Goal: Task Accomplishment & Management: Use online tool/utility

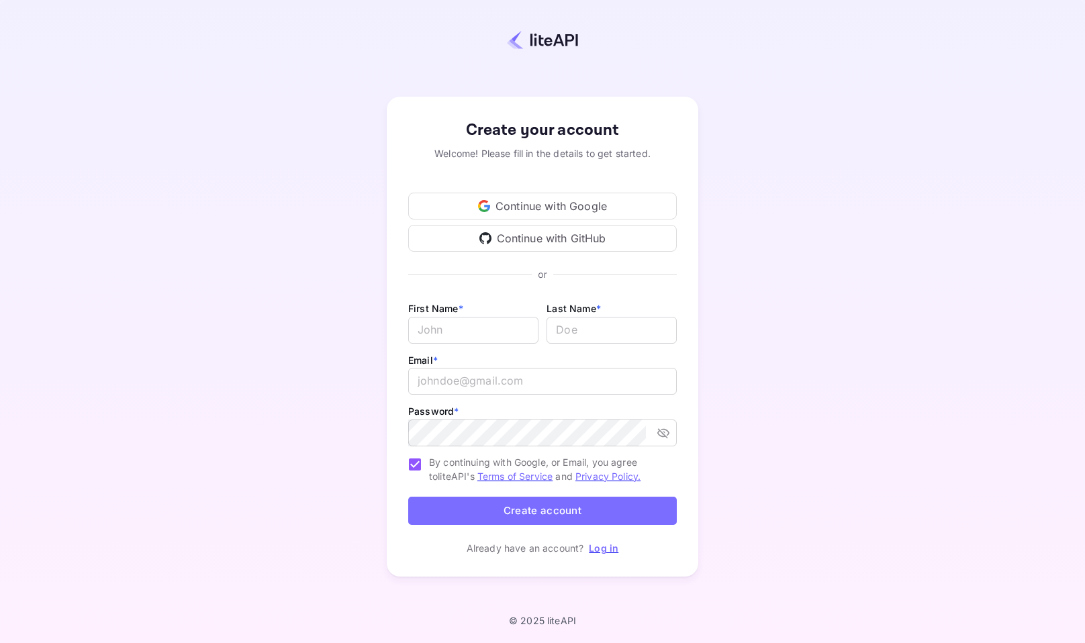
click at [473, 208] on div "Continue with Google" at bounding box center [542, 206] width 269 height 27
click at [541, 205] on div "Continue with Google" at bounding box center [542, 206] width 269 height 27
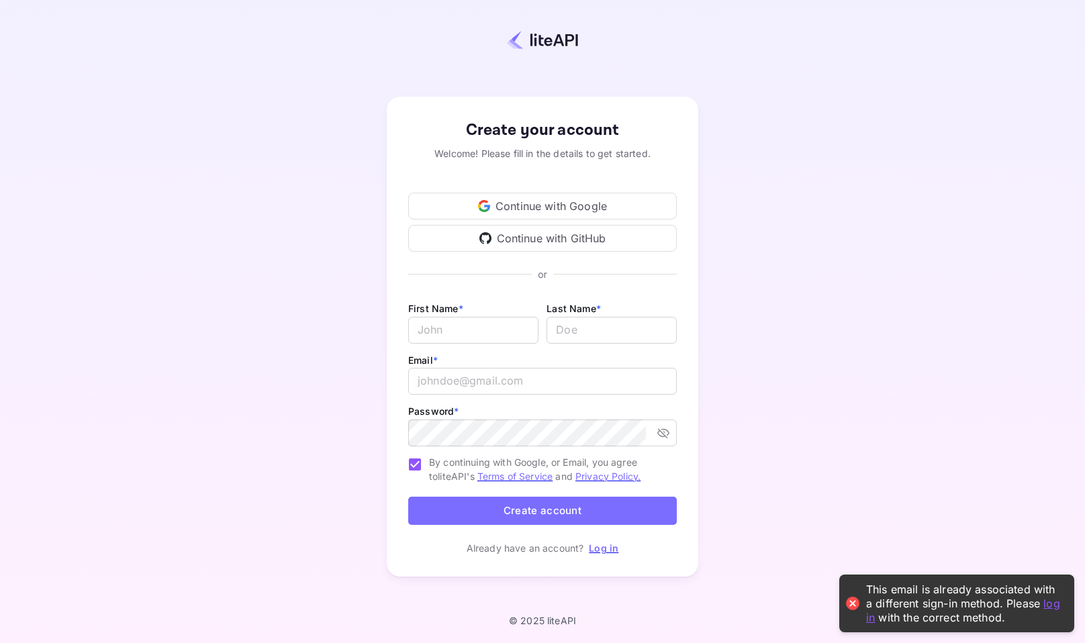
click at [594, 545] on link "Log in" at bounding box center [604, 548] width 30 height 11
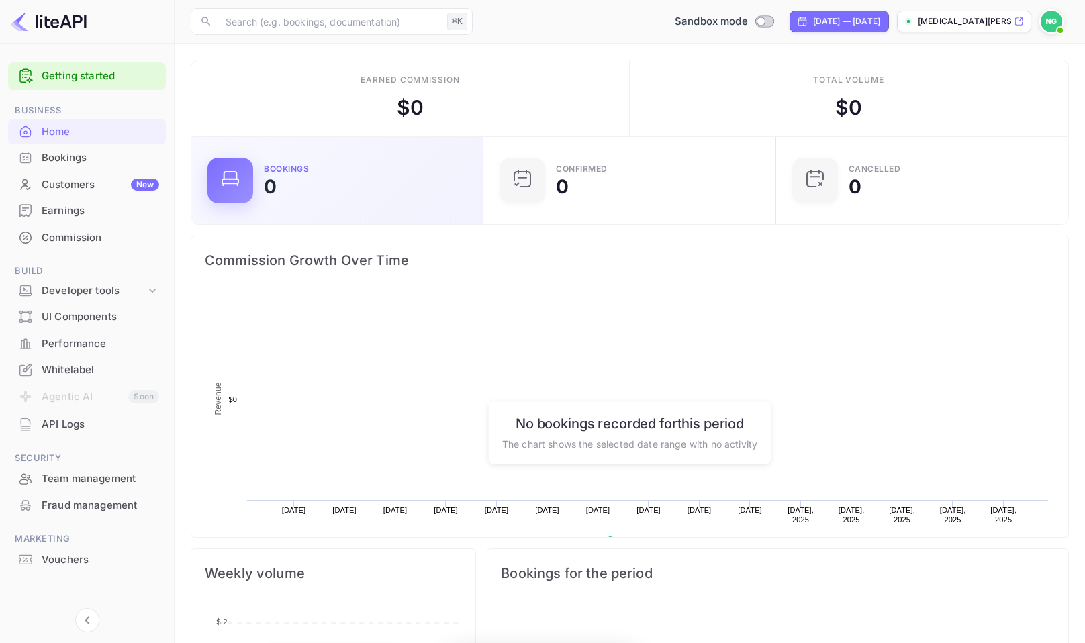
scroll to position [218, 284]
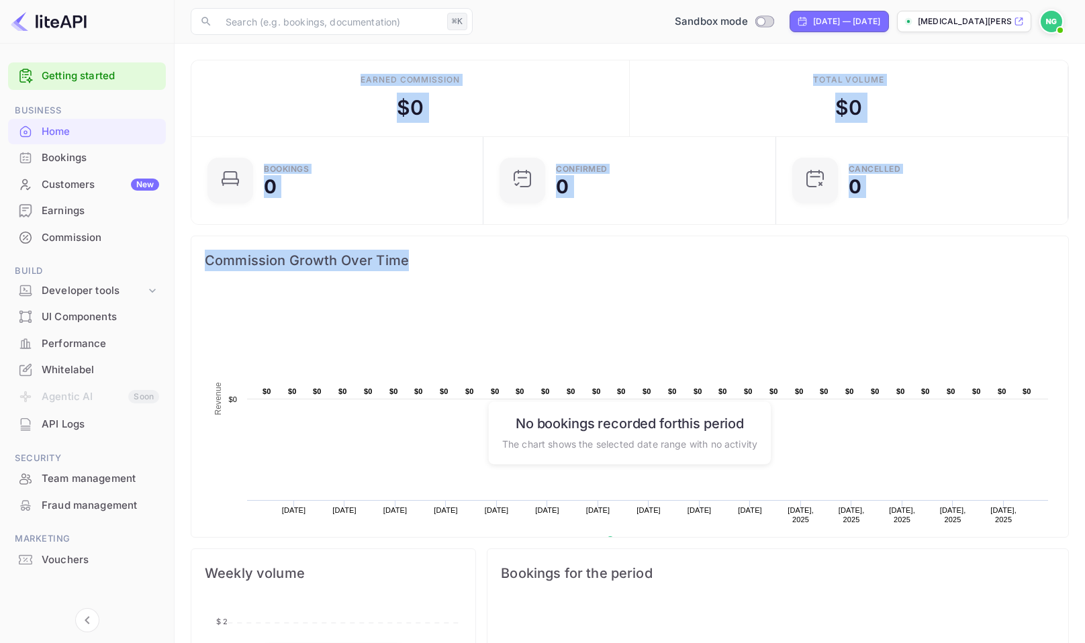
drag, startPoint x: 275, startPoint y: 62, endPoint x: 649, endPoint y: 259, distance: 422.7
click at [649, 259] on div "Earned commission $ 0 Total volume $ 0 Bookings 0 Confirmed 0 CANCELLED 0 Commi…" at bounding box center [630, 535] width 879 height 950
click at [649, 259] on span "Commission Growth Over Time" at bounding box center [630, 260] width 850 height 21
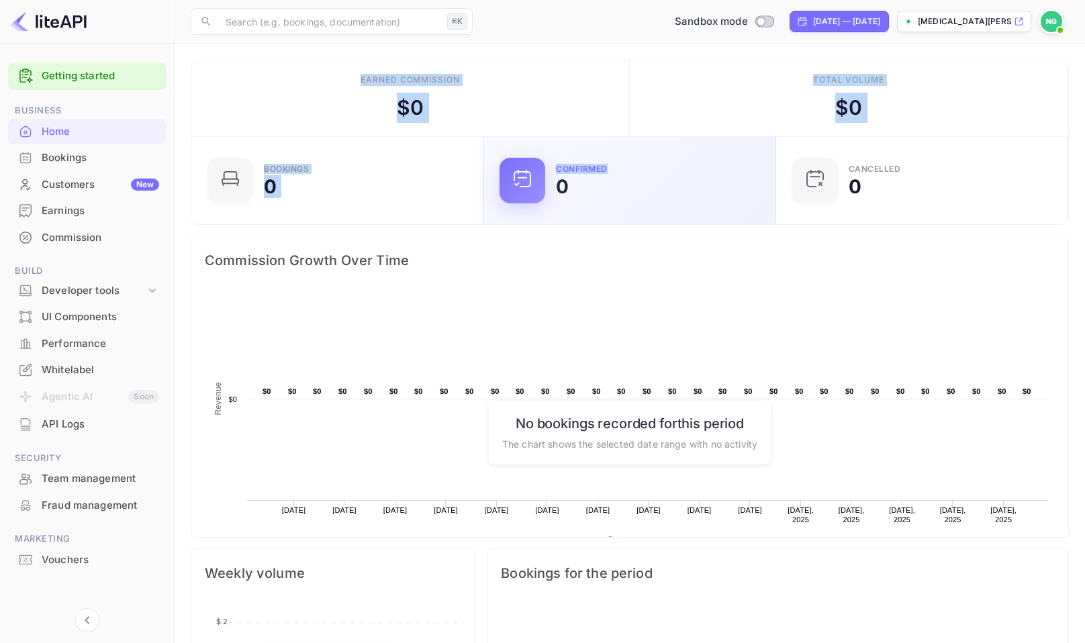
drag, startPoint x: 238, startPoint y: 72, endPoint x: 692, endPoint y: 212, distance: 474.4
click at [691, 211] on div "Earned commission $ 0 Total volume $ 0 Bookings 0 Confirmed 0 CANCELLED 0 Commi…" at bounding box center [630, 535] width 879 height 950
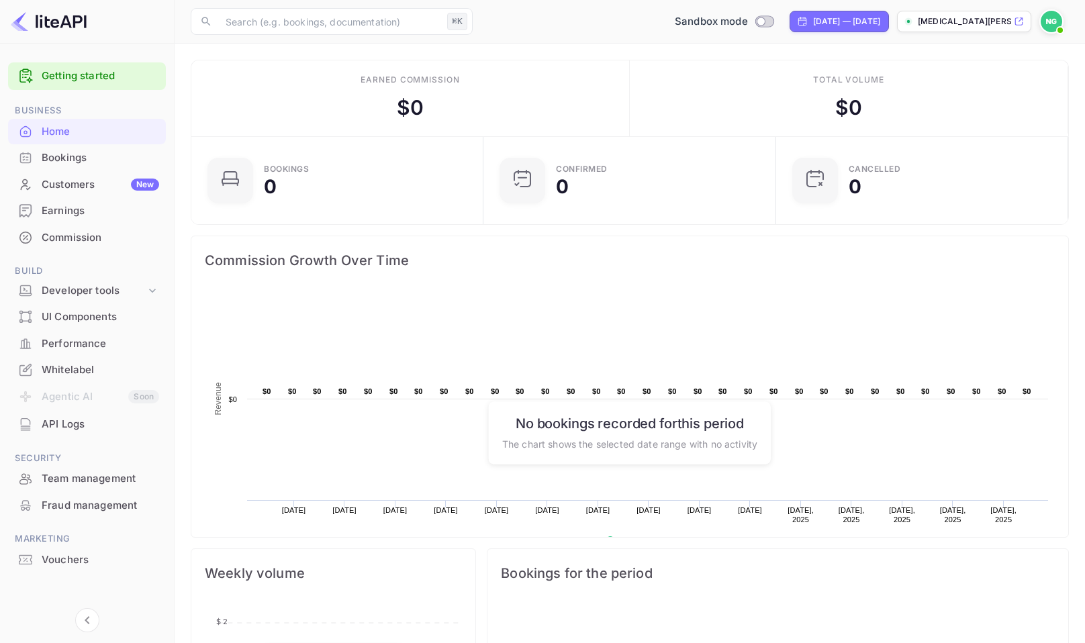
click at [709, 259] on span "Commission Growth Over Time" at bounding box center [630, 260] width 850 height 21
drag, startPoint x: 97, startPoint y: 259, endPoint x: 7, endPoint y: 48, distance: 228.9
click at [7, 48] on div "Getting started Business Home Bookings Customers New Earnings Commission Build …" at bounding box center [87, 340] width 175 height 592
click at [53, 56] on div at bounding box center [87, 50] width 174 height 13
click at [66, 86] on div "Getting started" at bounding box center [87, 76] width 158 height 28
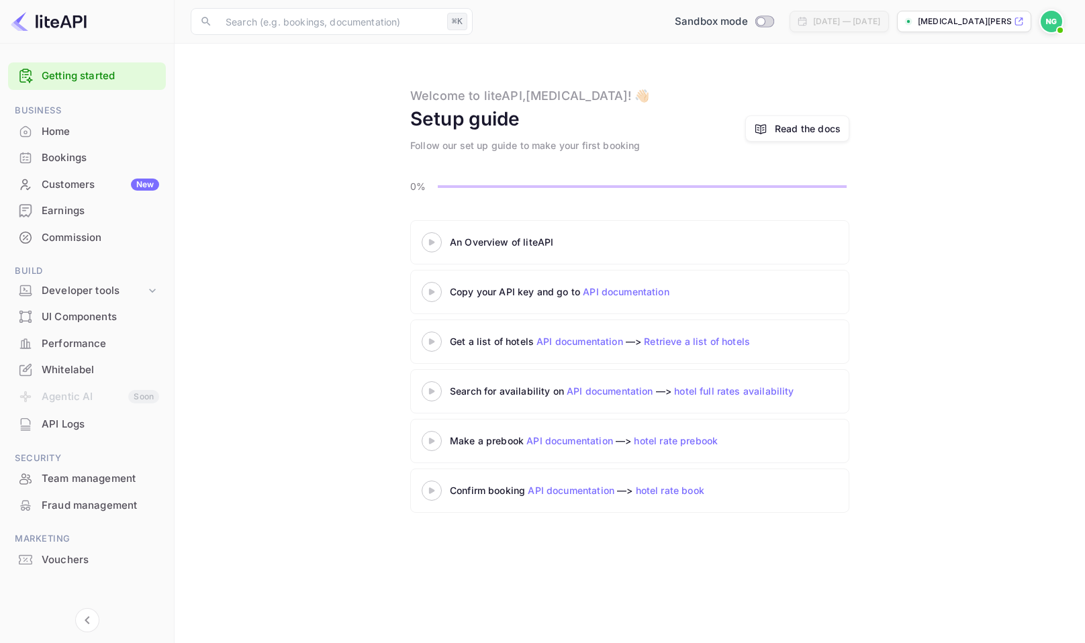
click at [435, 291] on icon at bounding box center [431, 292] width 47 height 7
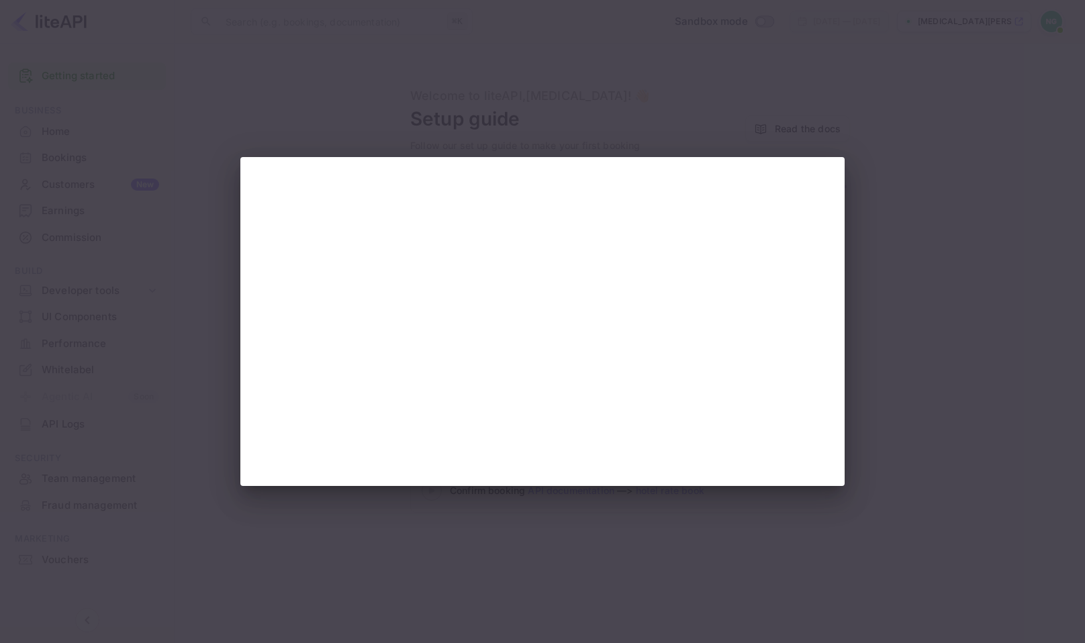
click at [700, 92] on div at bounding box center [542, 321] width 1085 height 643
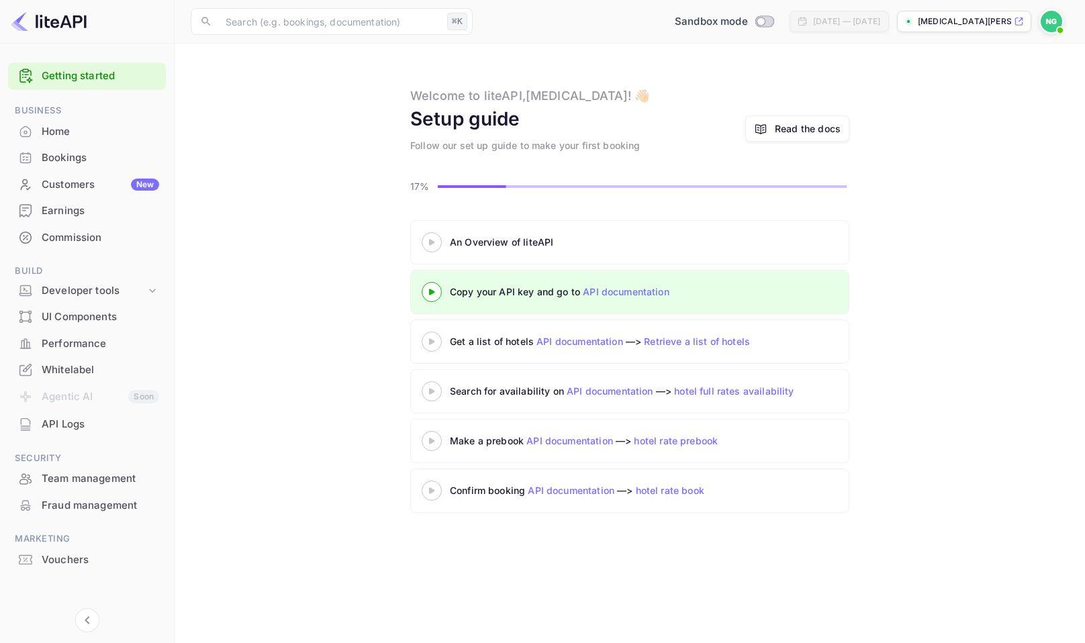
scroll to position [4, 0]
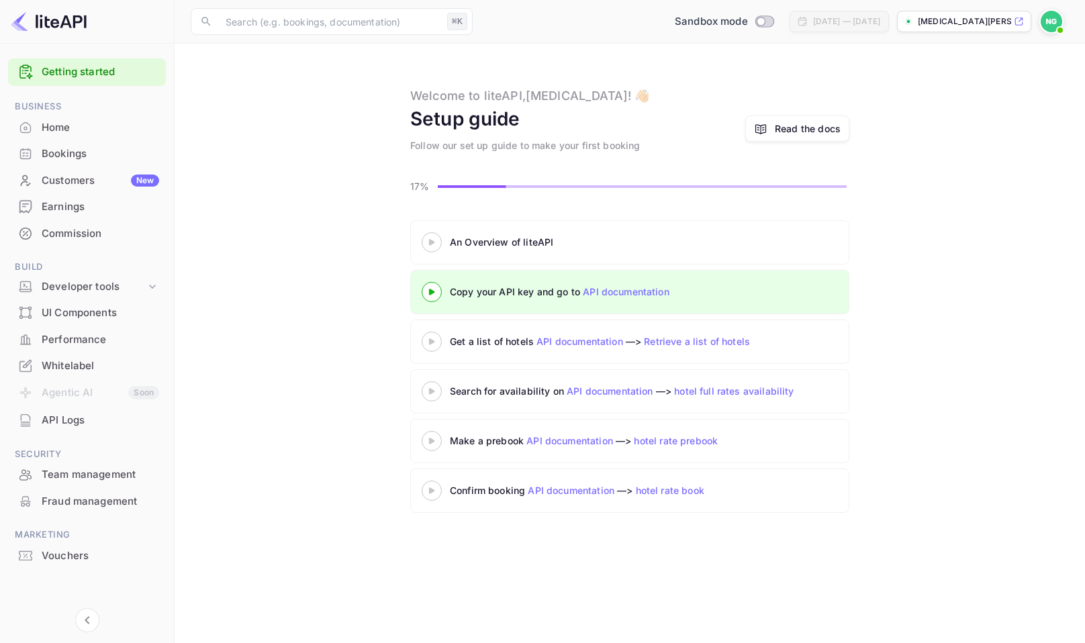
click at [1007, 18] on p "[MEDICAL_DATA][PERSON_NAME]-trx6a...." at bounding box center [964, 21] width 93 height 12
click at [198, 332] on div "An Overview of liteAPI Copy your API key and go to API documentation Get a list…" at bounding box center [630, 369] width 879 height 298
click at [748, 20] on input "Switch to Production mode" at bounding box center [761, 21] width 27 height 9
checkbox input "false"
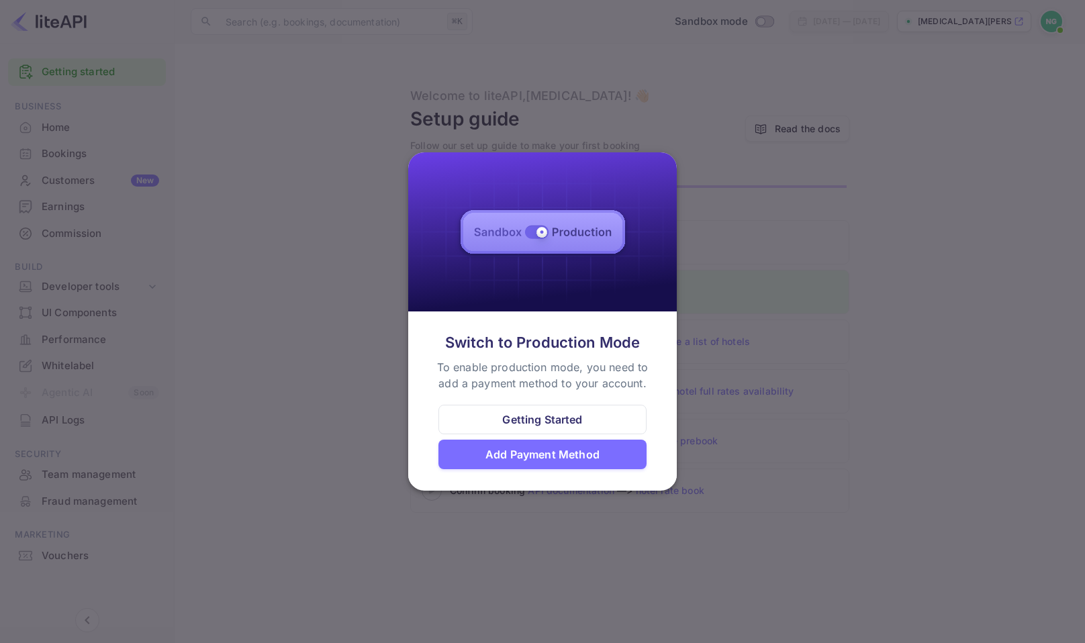
click at [715, 22] on div at bounding box center [542, 321] width 1085 height 643
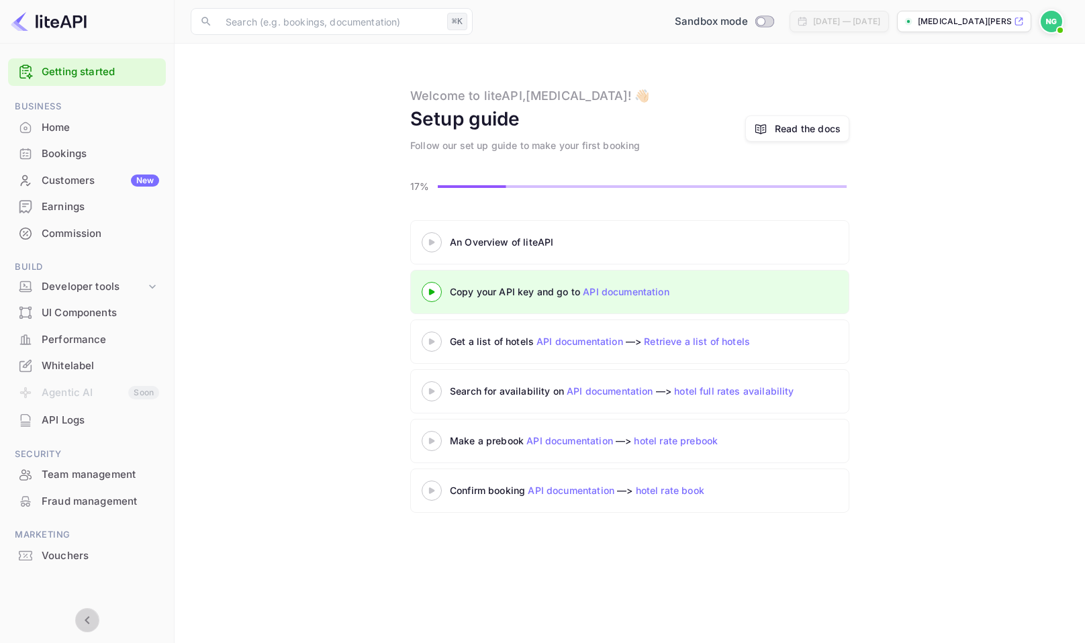
click at [85, 619] on icon "Collapse navigation" at bounding box center [87, 621] width 5 height 8
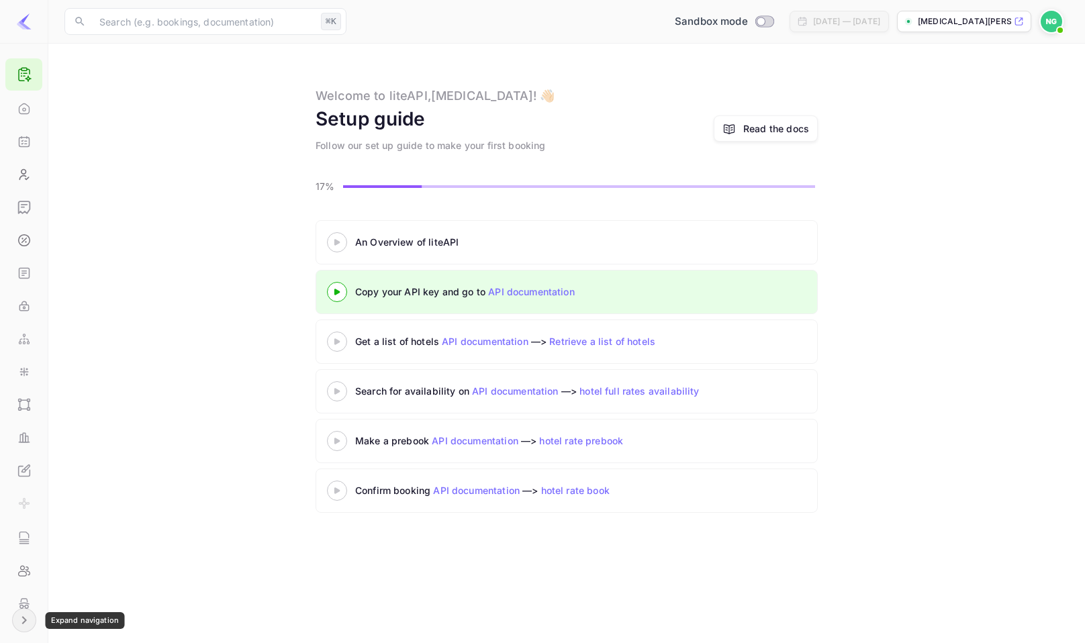
click at [16, 621] on icon "Expand navigation" at bounding box center [24, 621] width 16 height 16
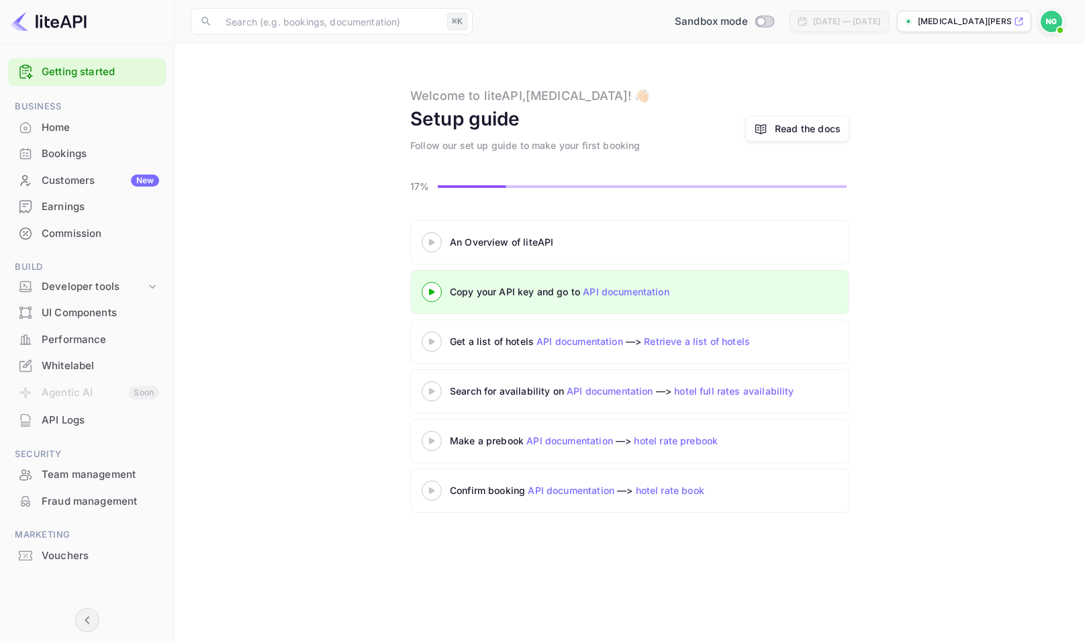
click at [1052, 14] on img at bounding box center [1051, 21] width 21 height 21
click at [978, 106] on div "Settings" at bounding box center [986, 122] width 154 height 32
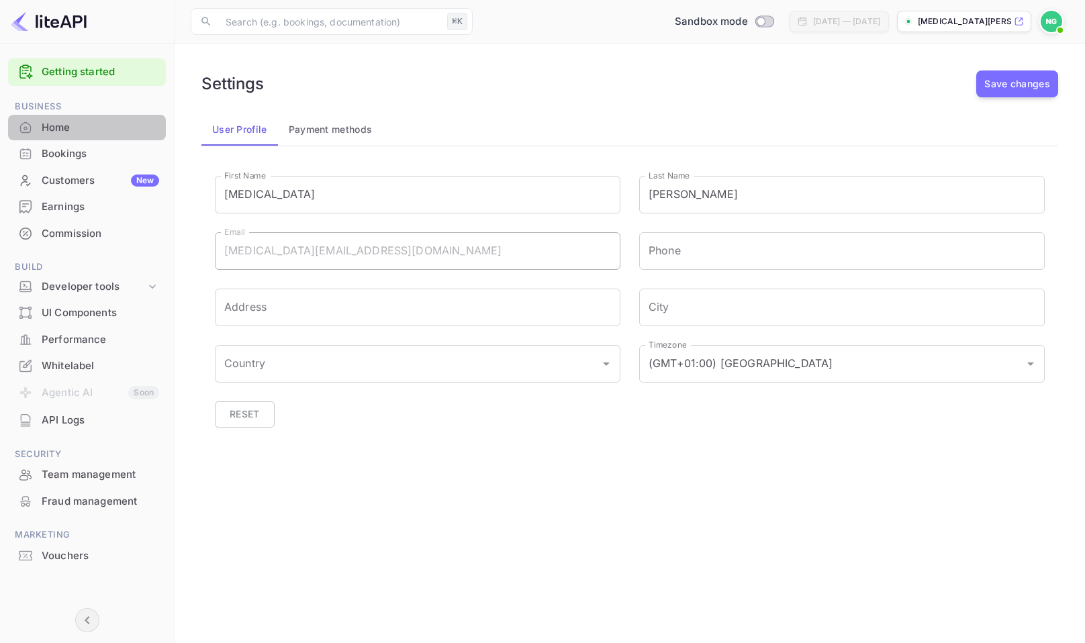
click at [68, 133] on div "Home" at bounding box center [101, 127] width 118 height 15
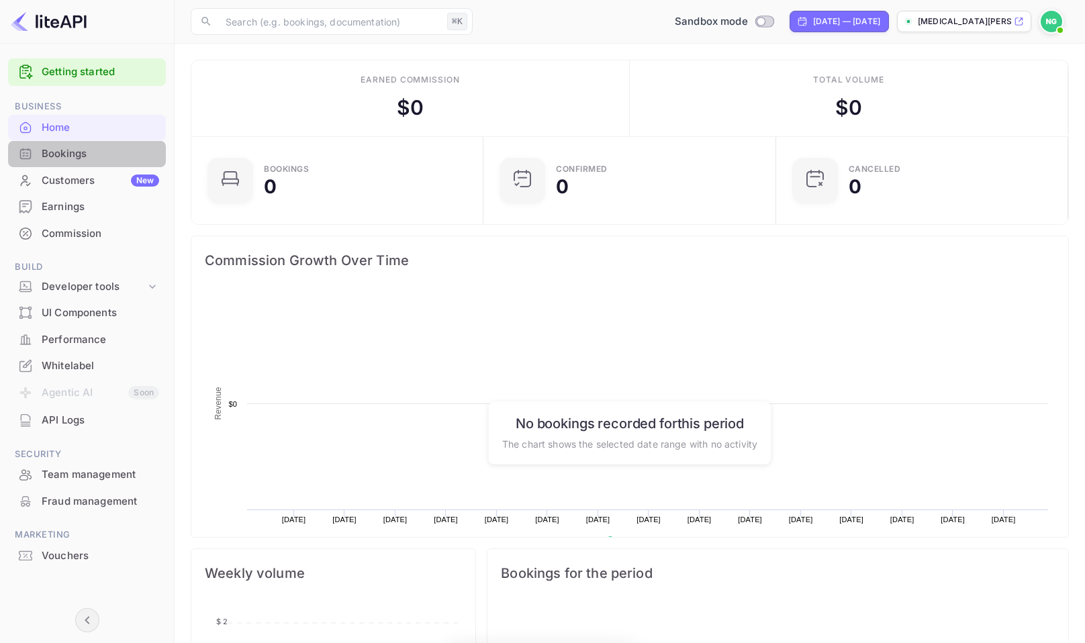
click at [70, 158] on div "Bookings" at bounding box center [101, 153] width 118 height 15
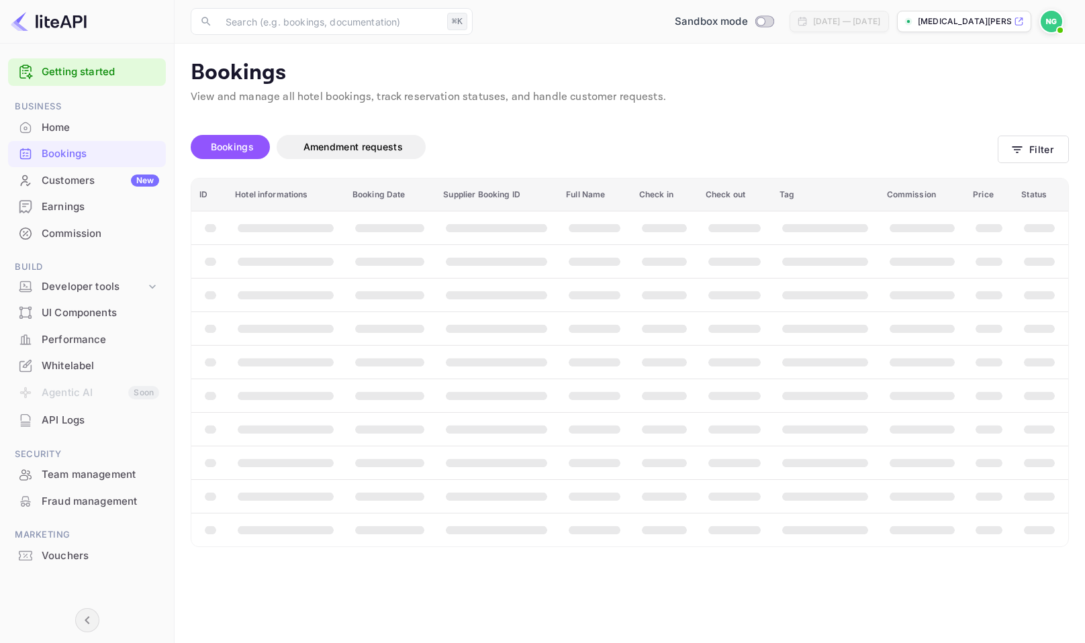
click at [62, 180] on div "Customers New" at bounding box center [101, 180] width 118 height 15
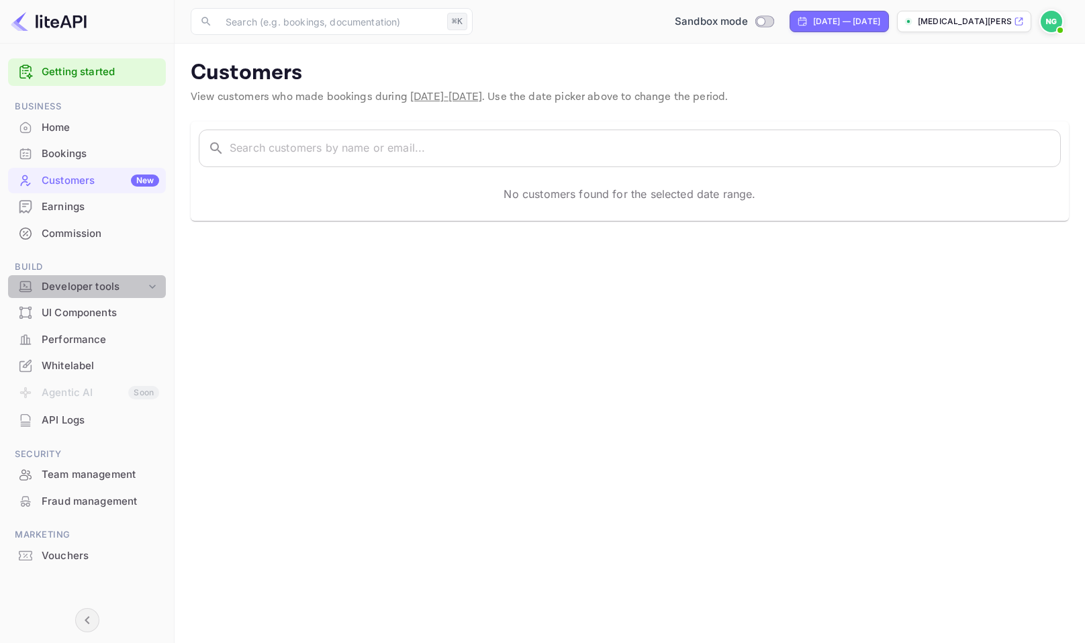
click at [74, 287] on div "Developer tools" at bounding box center [94, 286] width 104 height 15
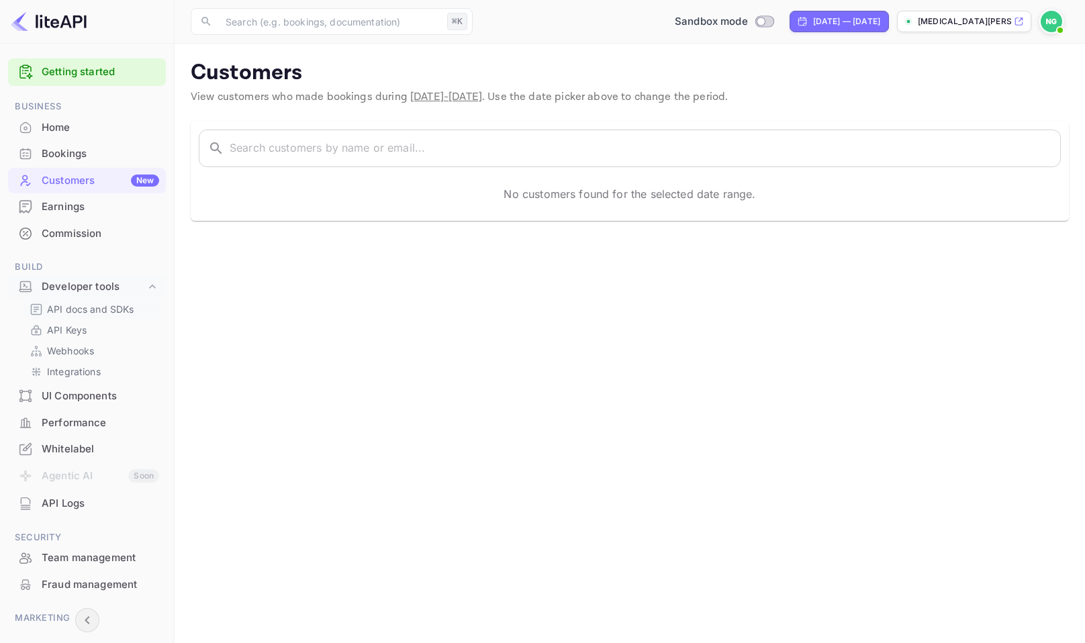
click at [87, 315] on p "API docs and SDKs" at bounding box center [90, 309] width 87 height 14
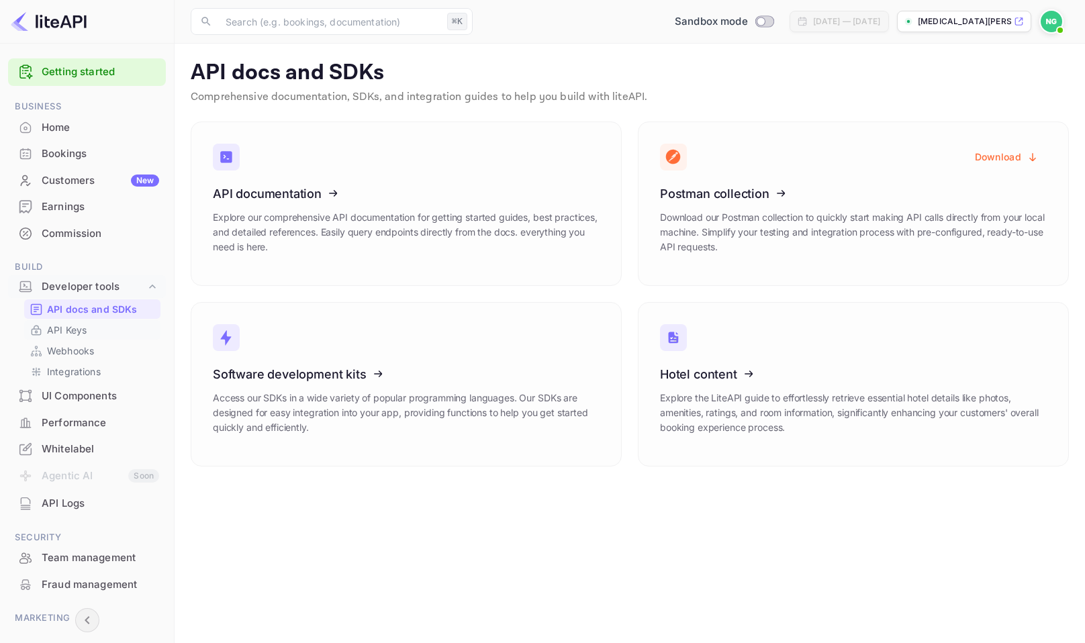
click at [87, 328] on link "API Keys" at bounding box center [93, 330] width 126 height 14
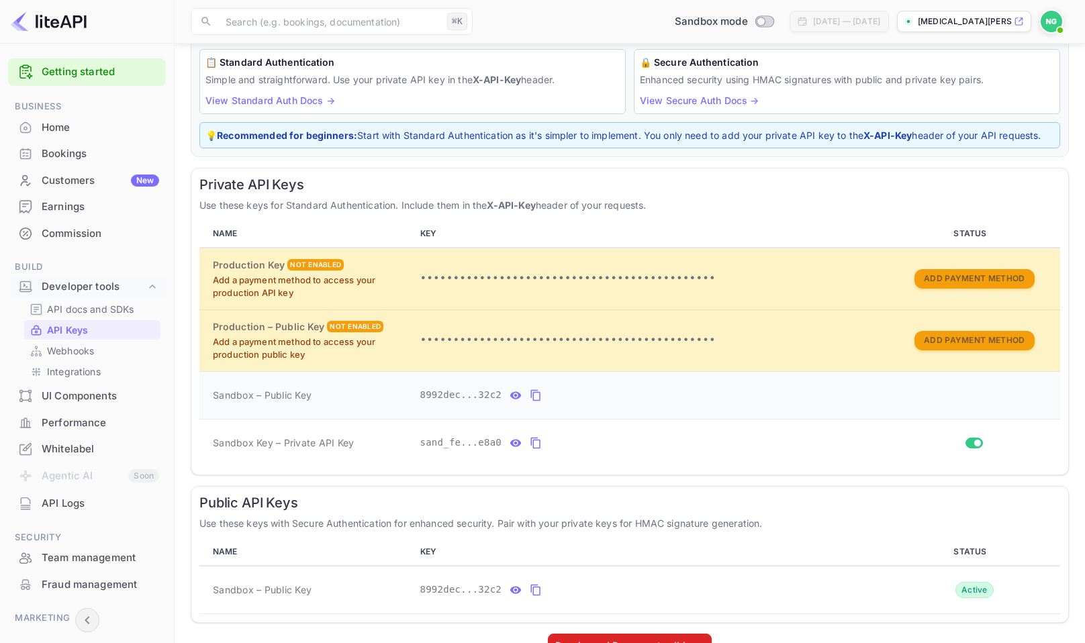
scroll to position [138, 0]
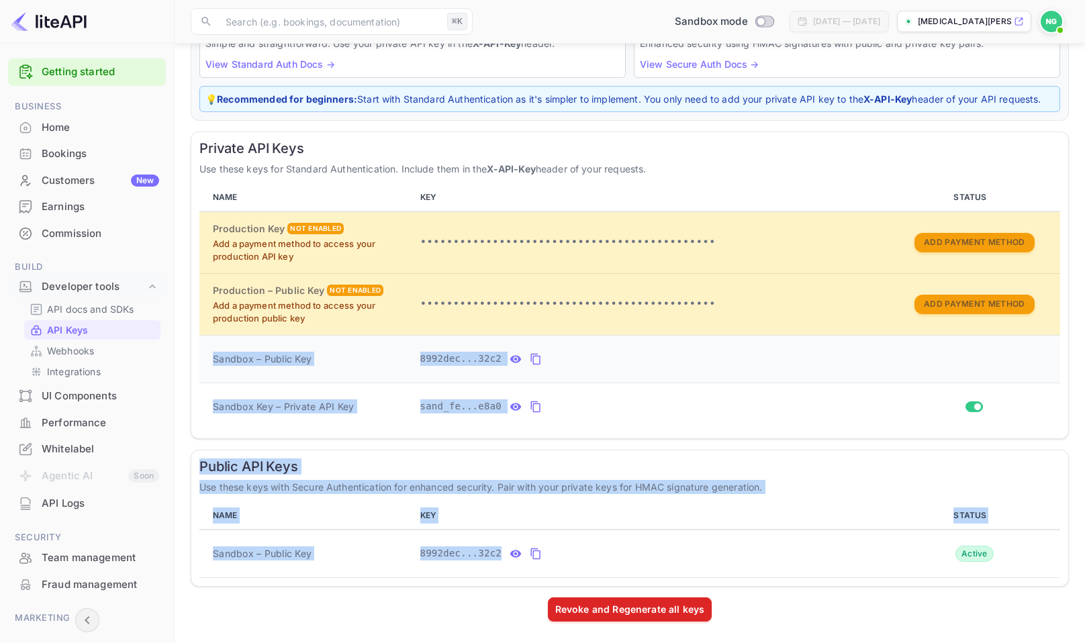
drag, startPoint x: 574, startPoint y: 555, endPoint x: 222, endPoint y: 351, distance: 407.5
click at [222, 351] on div "LiteAPI supports two authentication methods depending on your security requirem…" at bounding box center [630, 305] width 879 height 643
click at [222, 351] on td "Sandbox – Public Key" at bounding box center [307, 359] width 216 height 48
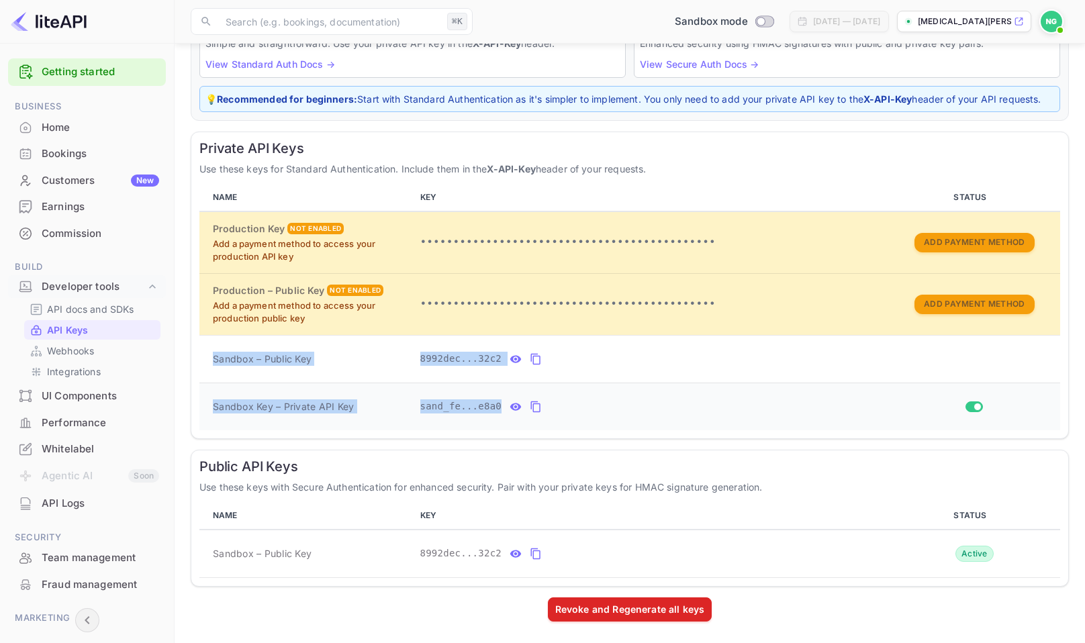
drag, startPoint x: 214, startPoint y: 351, endPoint x: 474, endPoint y: 427, distance: 271.0
click at [474, 427] on tbody "Production Key Not enabled Add a payment method to access your production API k…" at bounding box center [629, 321] width 861 height 219
click at [474, 427] on td "sand_fe...e8a0" at bounding box center [652, 407] width 474 height 48
drag, startPoint x: 576, startPoint y: 418, endPoint x: 214, endPoint y: 342, distance: 370.7
click at [214, 342] on tbody "Production Key Not enabled Add a payment method to access your production API k…" at bounding box center [629, 321] width 861 height 219
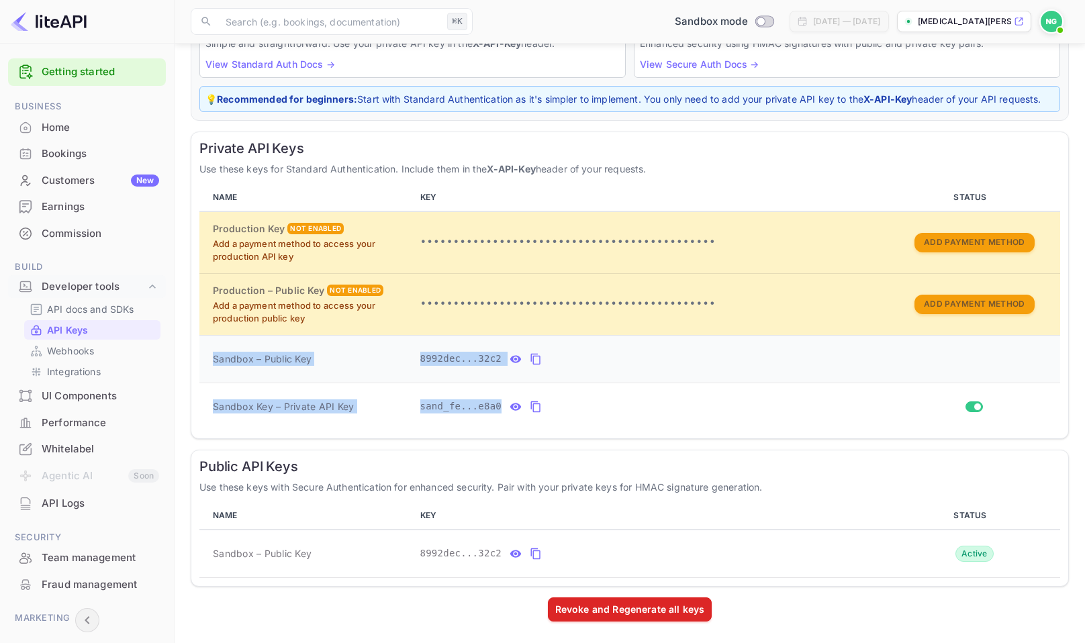
click at [214, 342] on td "Sandbox – Public Key" at bounding box center [307, 359] width 216 height 48
drag, startPoint x: 214, startPoint y: 342, endPoint x: 562, endPoint y: 417, distance: 356.6
click at [562, 417] on tbody "Production Key Not enabled Add a payment method to access your production API k…" at bounding box center [629, 321] width 861 height 219
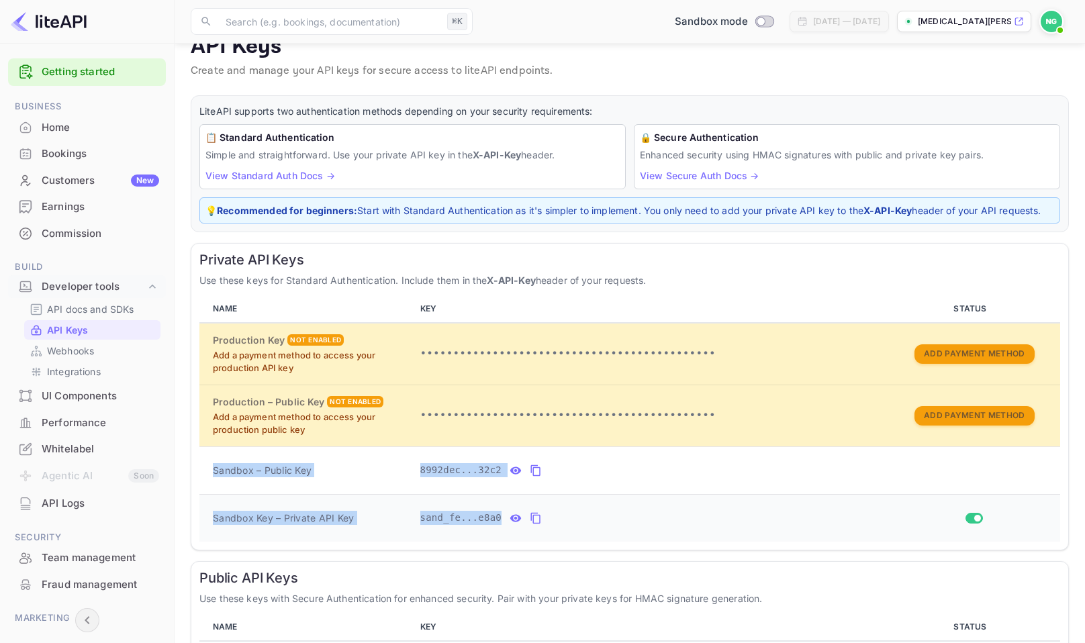
scroll to position [0, 0]
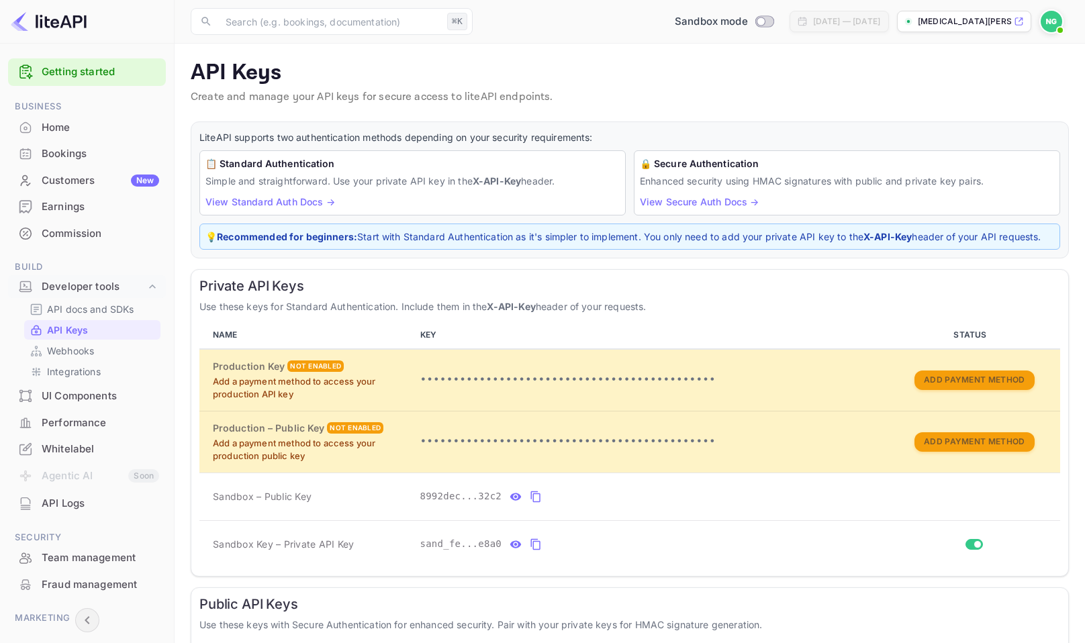
click at [361, 208] on div "📋 Standard Authentication Simple and straightforward. Use your private API key …" at bounding box center [412, 182] width 426 height 65
drag, startPoint x: 1062, startPoint y: 246, endPoint x: 350, endPoint y: 118, distance: 723.5
click at [351, 119] on main "API Keys Create and manage your API keys for secure access to liteAPI endpoints…" at bounding box center [630, 412] width 911 height 737
click at [350, 118] on main "API Keys Create and manage your API keys for secure access to liteAPI endpoints…" at bounding box center [630, 412] width 911 height 737
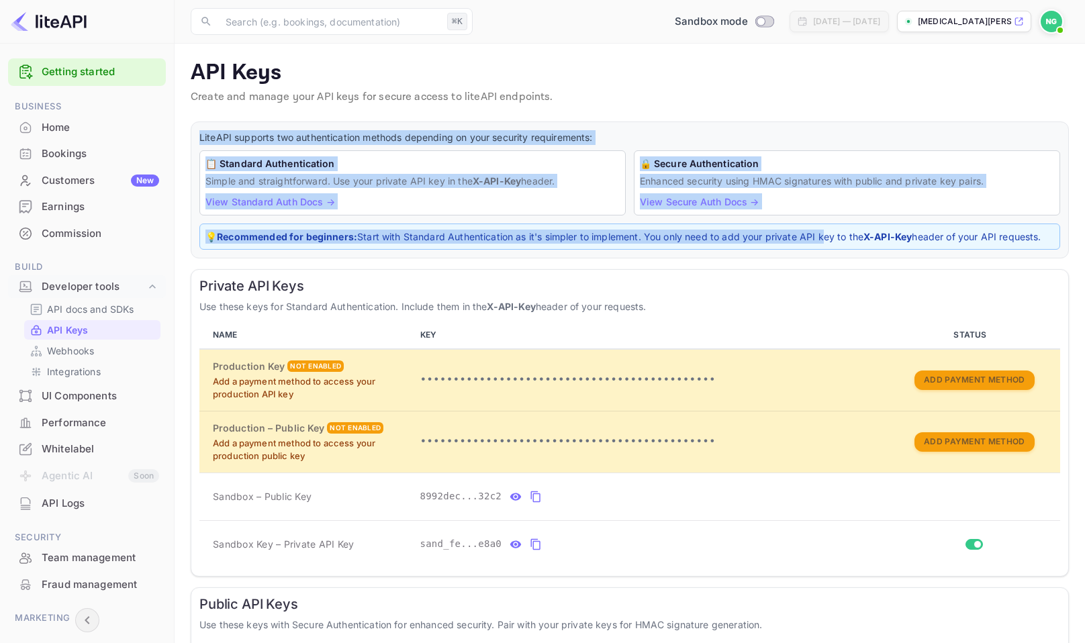
drag, startPoint x: 323, startPoint y: 109, endPoint x: 822, endPoint y: 243, distance: 516.6
click at [822, 243] on main "API Keys Create and manage your API keys for secure access to liteAPI endpoints…" at bounding box center [630, 412] width 911 height 737
click at [822, 243] on p "💡 Recommended for beginners: Start with Standard Authentication as it's simpler…" at bounding box center [630, 237] width 849 height 14
